Goal: Task Accomplishment & Management: Manage account settings

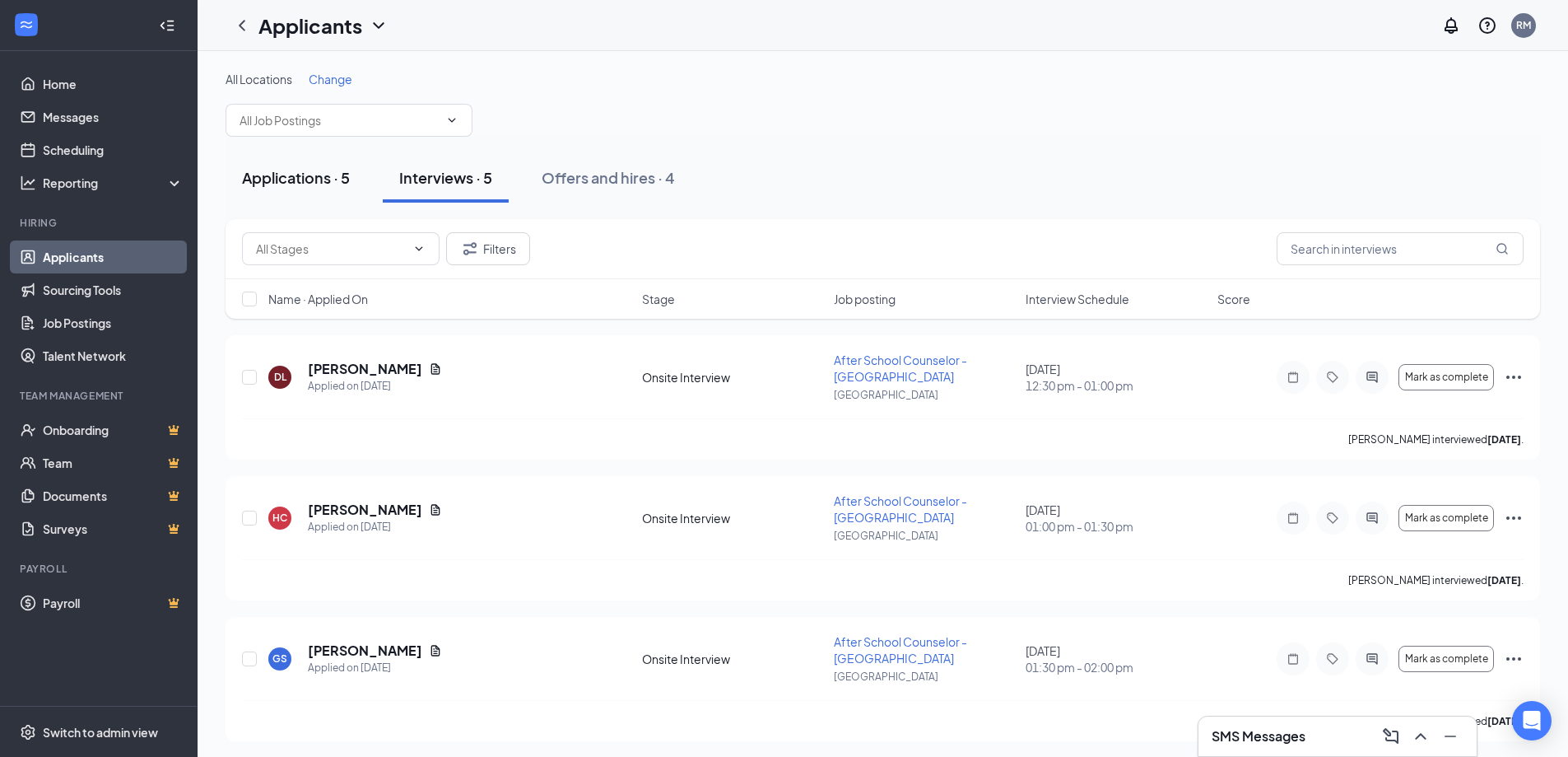
click at [303, 179] on div "Applications · 5" at bounding box center [296, 176] width 108 height 20
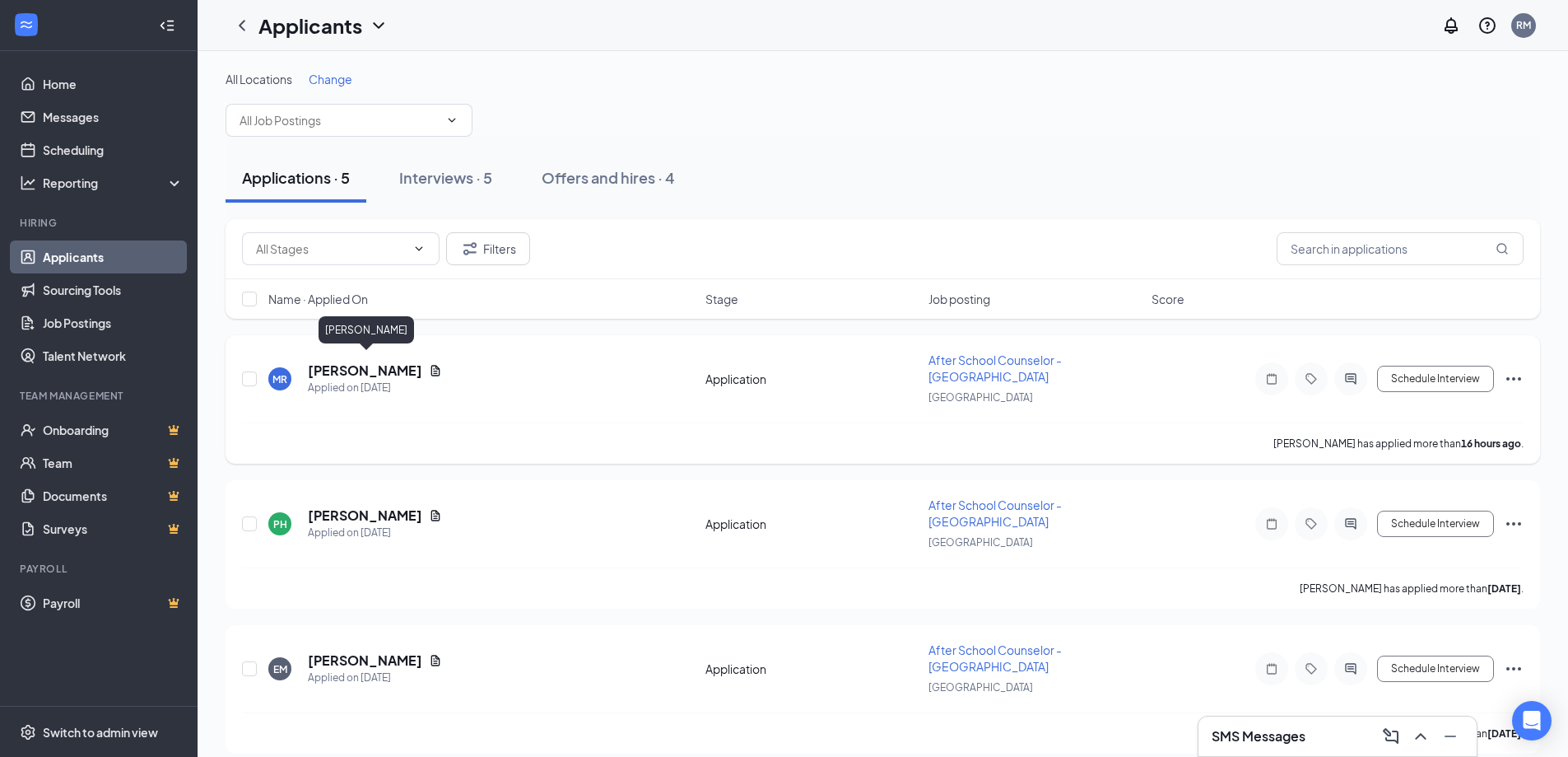
click at [354, 363] on h5 "[PERSON_NAME]" at bounding box center [365, 370] width 114 height 18
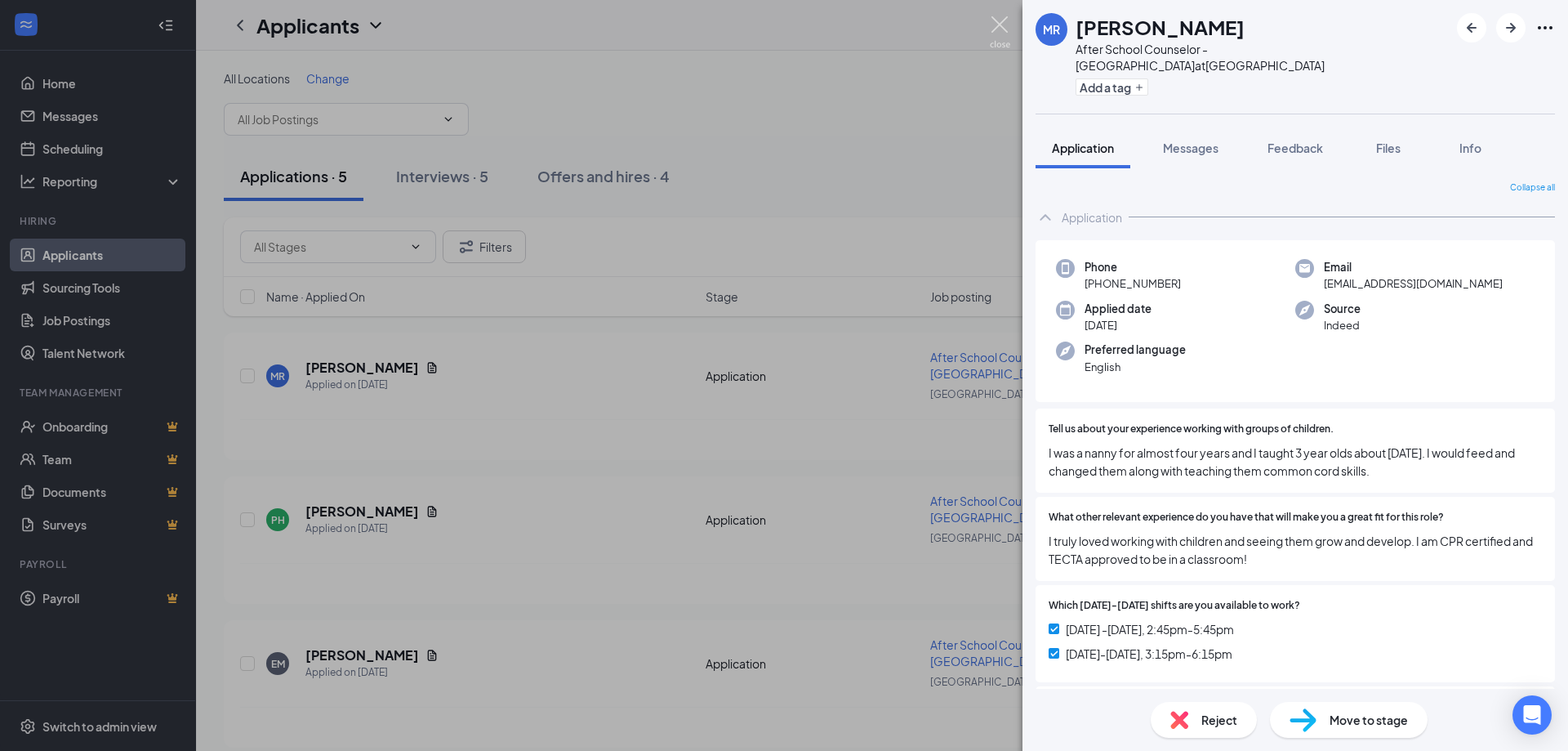
click at [995, 19] on img at bounding box center [1000, 32] width 20 height 32
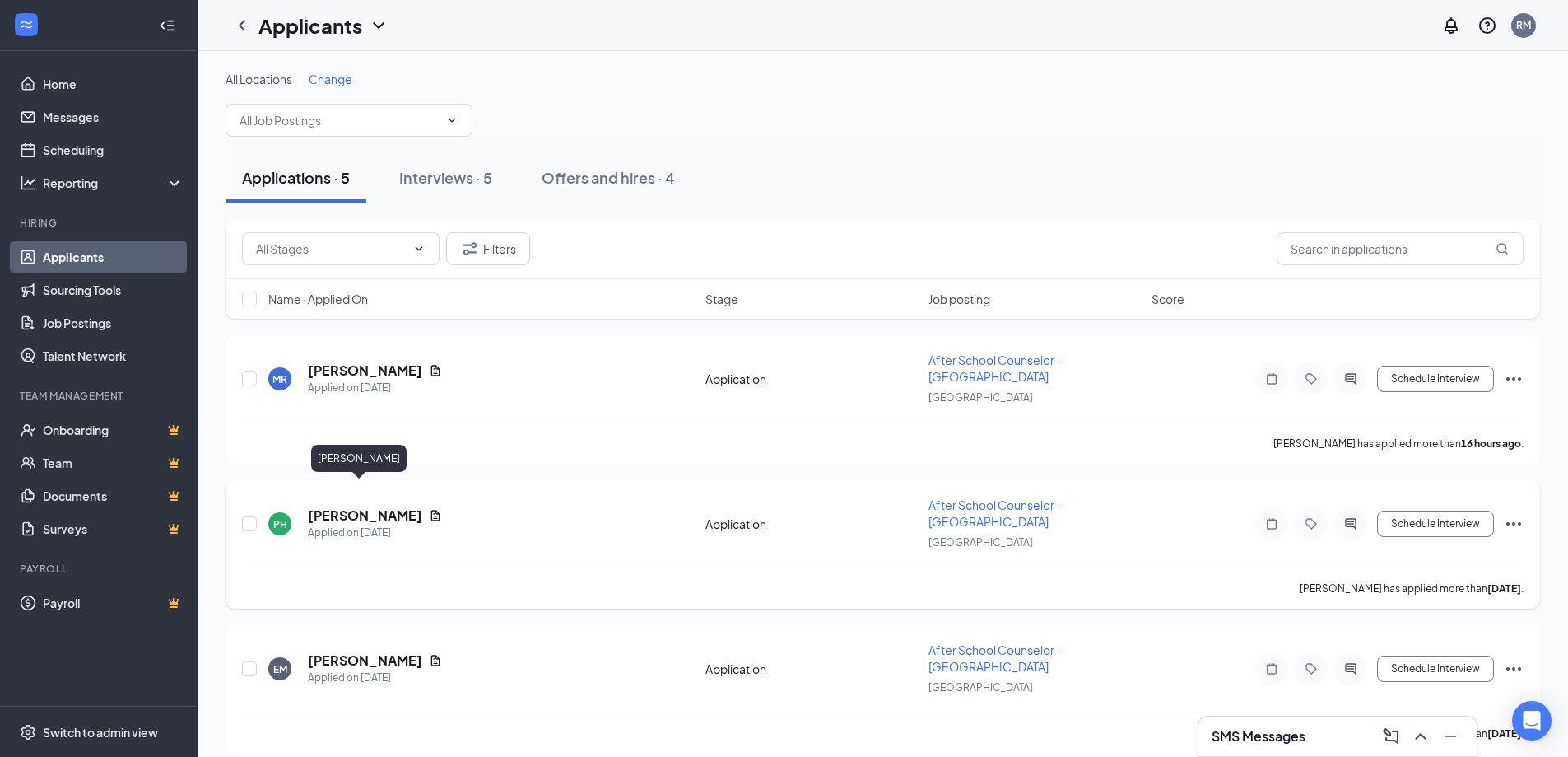
click at [334, 506] on h5 "[PERSON_NAME]" at bounding box center [365, 515] width 114 height 18
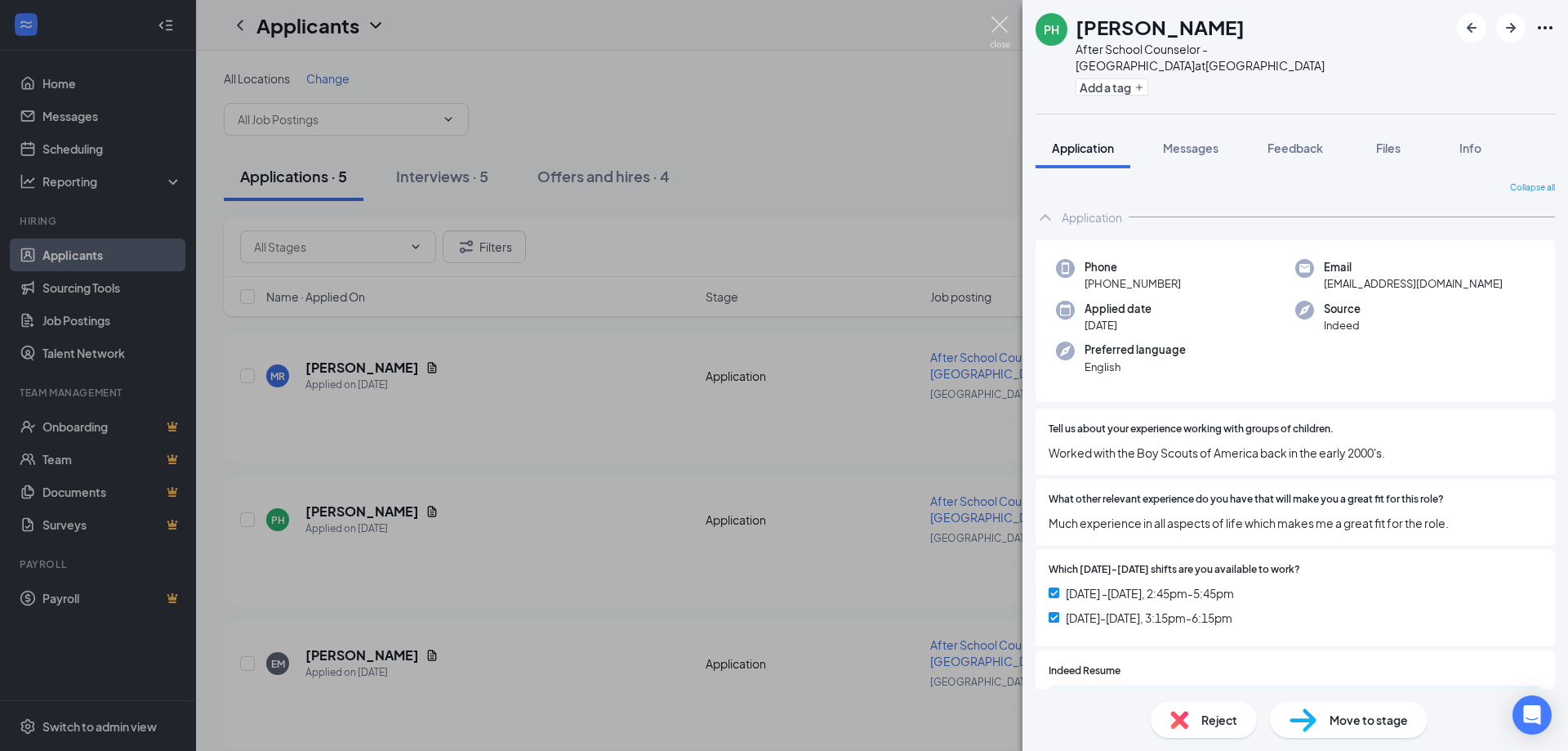
click at [1005, 25] on img at bounding box center [1000, 32] width 20 height 32
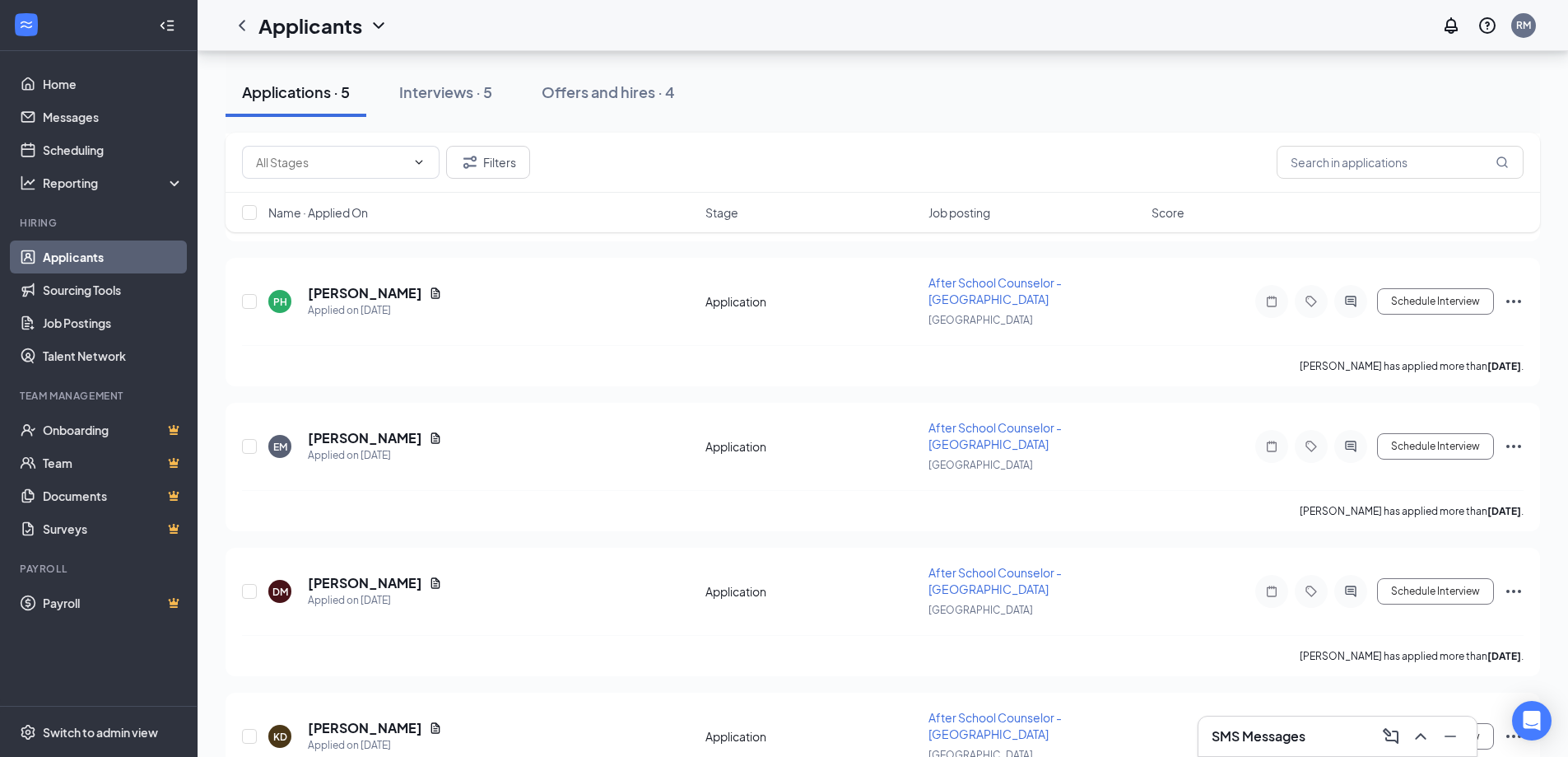
scroll to position [224, 0]
